Goal: Navigation & Orientation: Find specific page/section

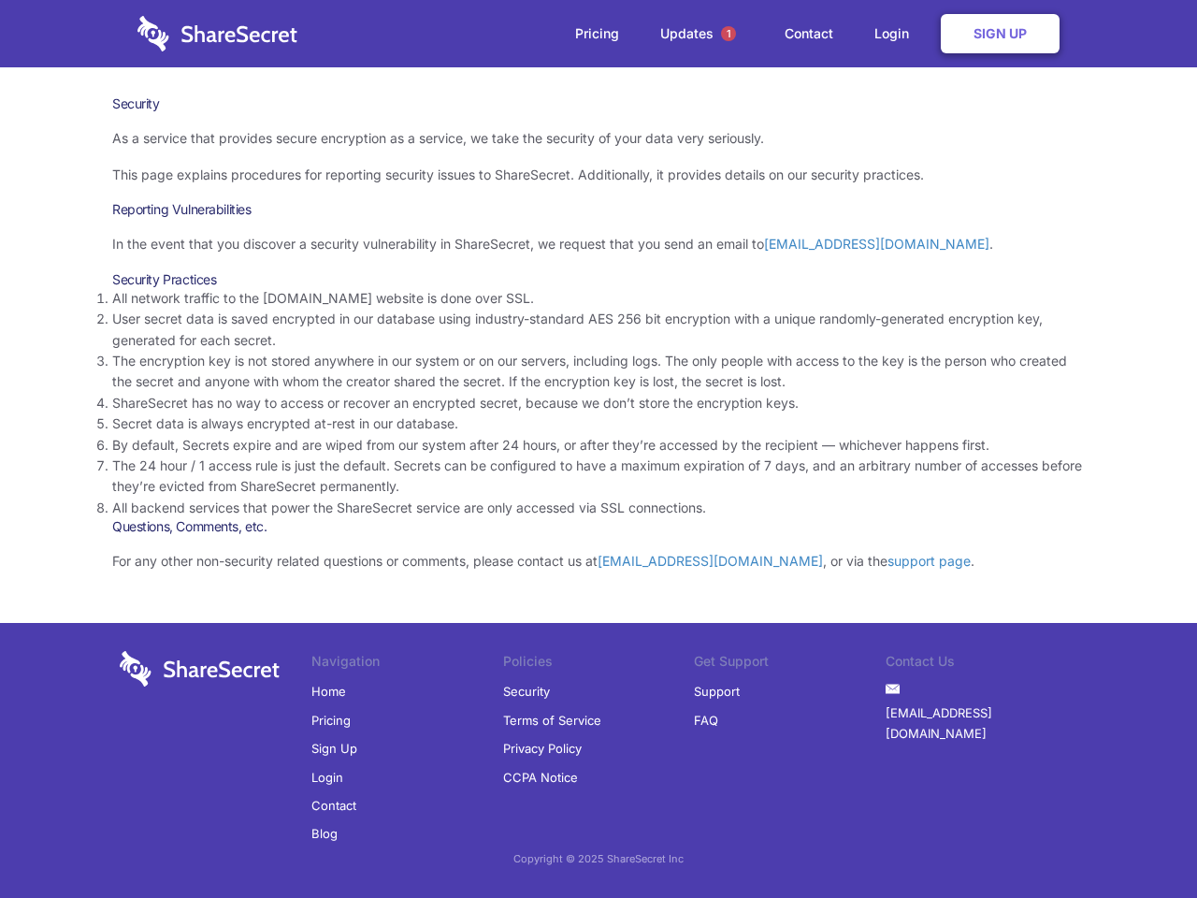
click at [598, 449] on li "By default, Secrets expire and are wiped from our system after 24 hours, or aft…" at bounding box center [598, 445] width 972 height 21
click at [728, 34] on span "1" at bounding box center [728, 33] width 15 height 15
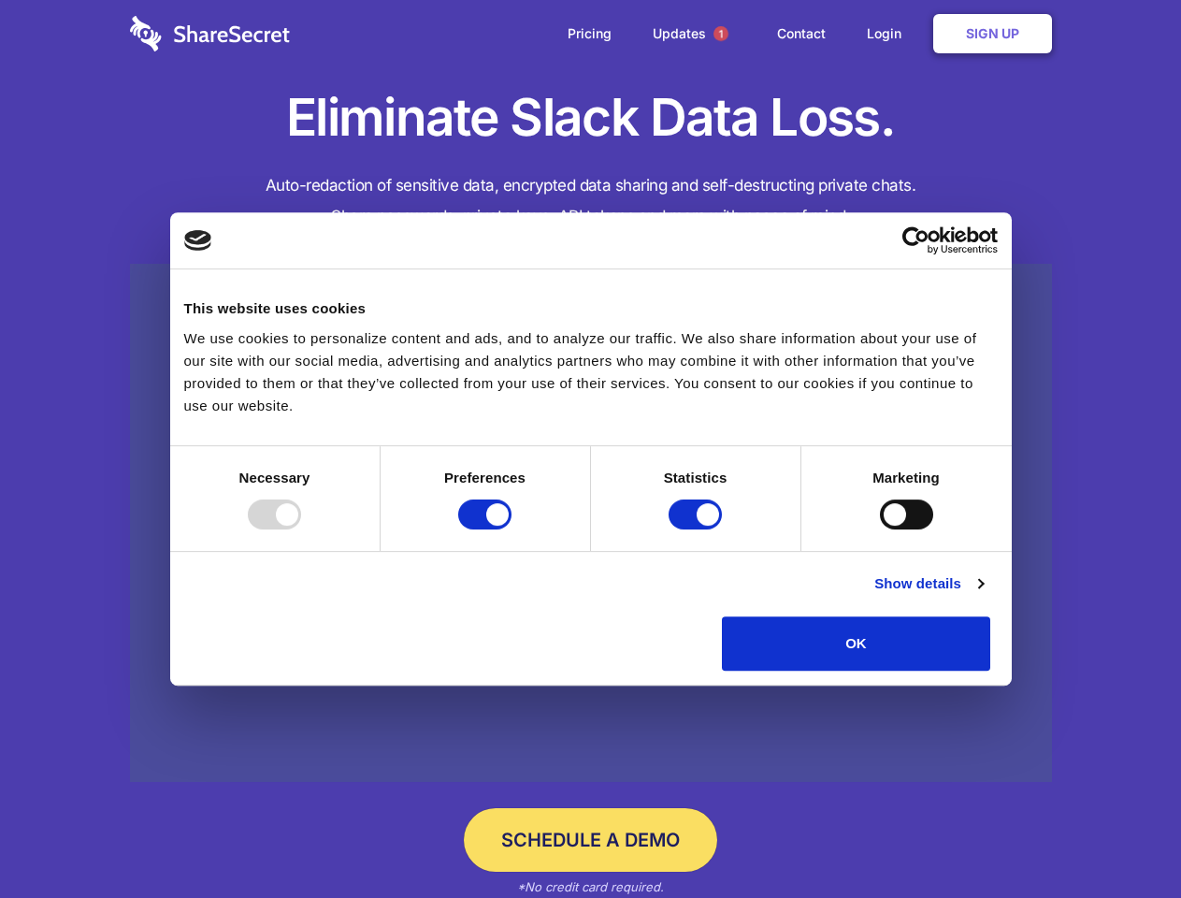
click at [301, 529] on div at bounding box center [274, 514] width 53 height 30
click at [511, 529] on input "Preferences" at bounding box center [484, 514] width 53 height 30
checkbox input "false"
click at [697, 529] on input "Statistics" at bounding box center [694, 514] width 53 height 30
checkbox input "false"
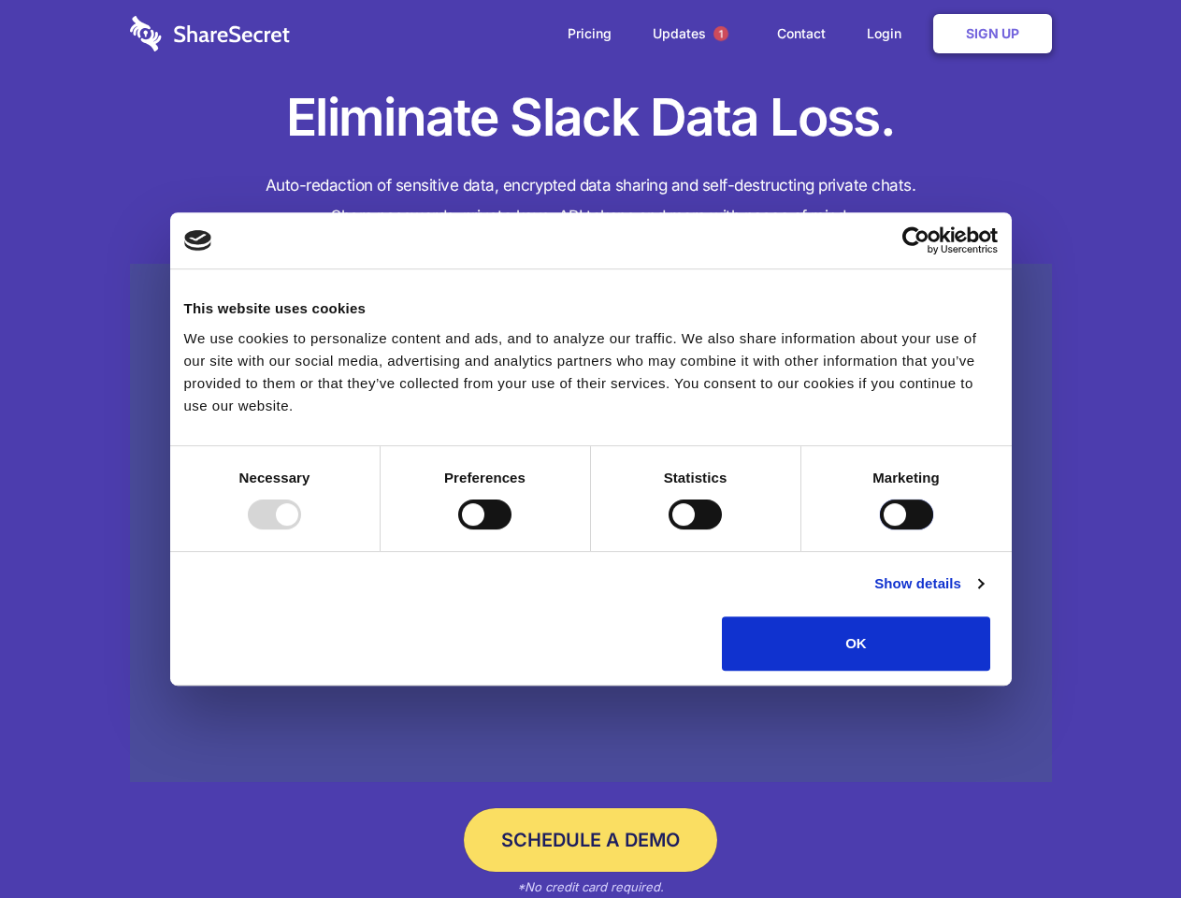
click at [880, 529] on input "Marketing" at bounding box center [906, 514] width 53 height 30
checkbox input "true"
click at [983, 595] on link "Show details" at bounding box center [928, 583] width 108 height 22
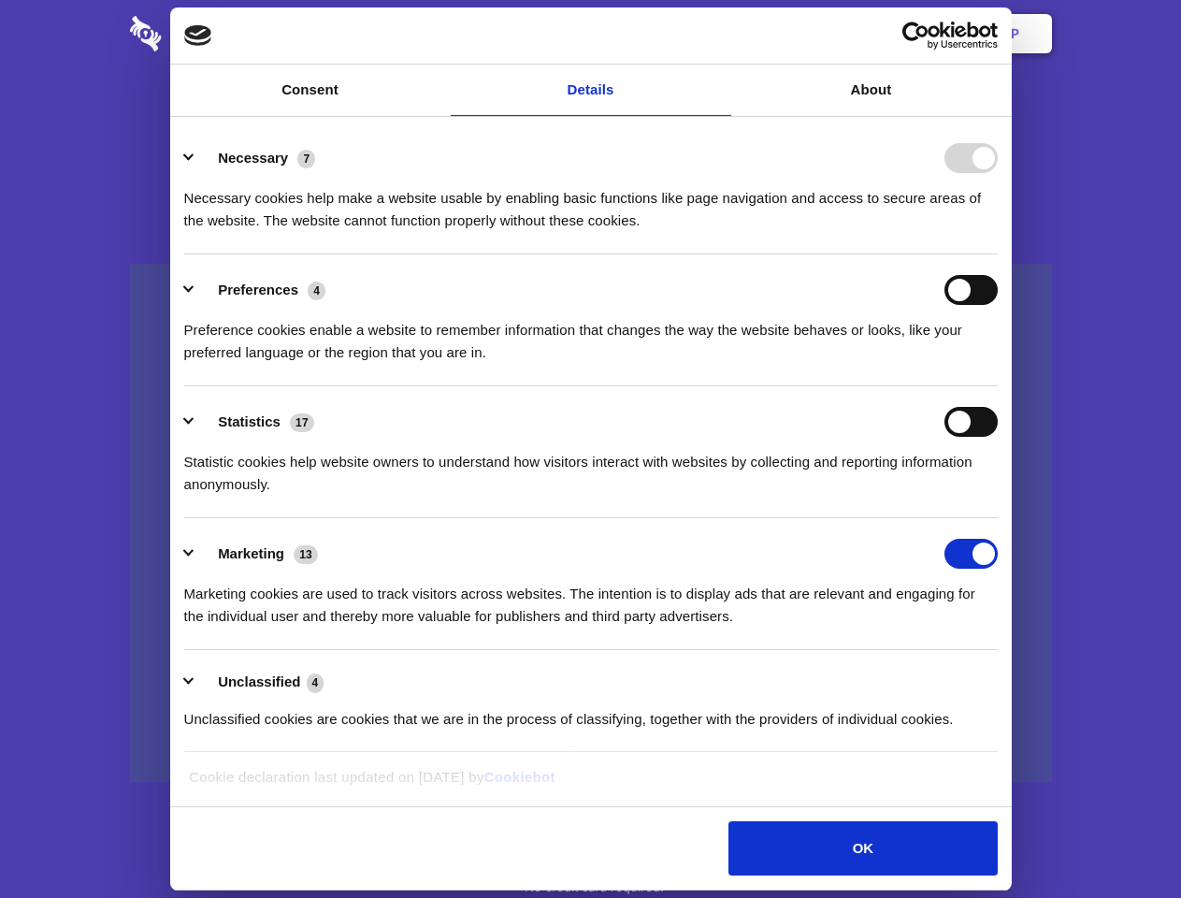
click at [998, 232] on div "Necessary 7 Necessary cookies help make a website usable by enabling basic func…" at bounding box center [590, 187] width 813 height 89
click at [720, 34] on span "1" at bounding box center [720, 33] width 15 height 15
